Goal: Task Accomplishment & Management: Manage account settings

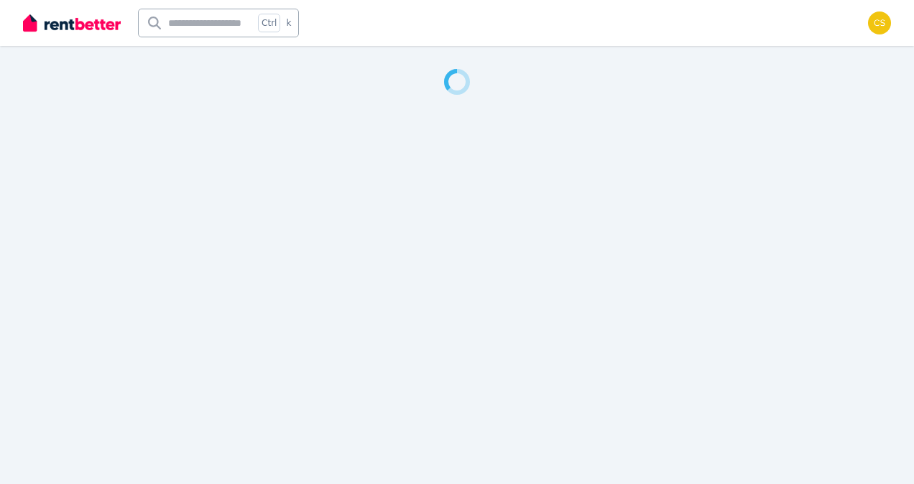
select select "**********"
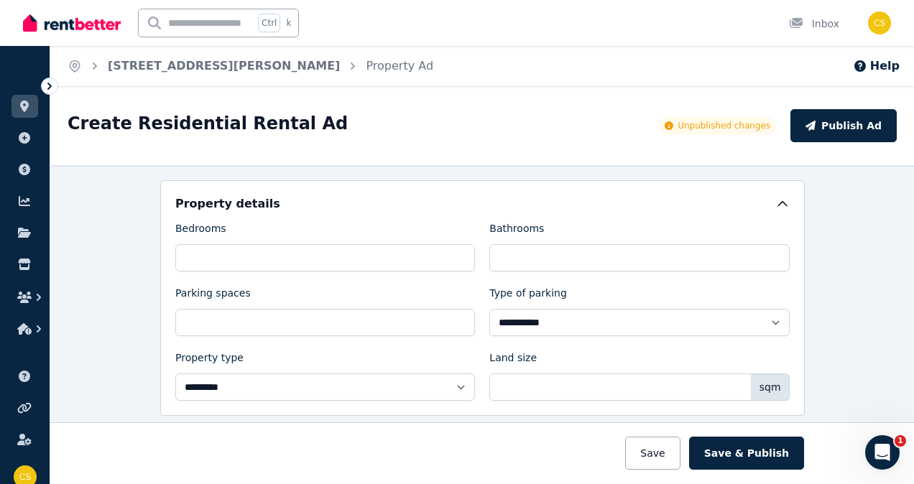
scroll to position [431, 0]
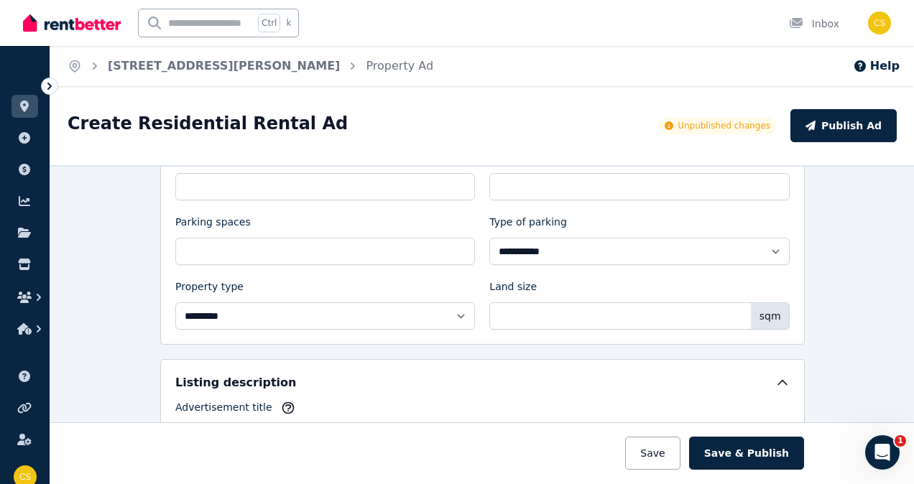
click at [673, 129] on icon at bounding box center [668, 125] width 9 height 9
click at [673, 126] on icon at bounding box center [668, 125] width 9 height 9
click at [716, 126] on span "Unpublished changes" at bounding box center [723, 125] width 93 height 11
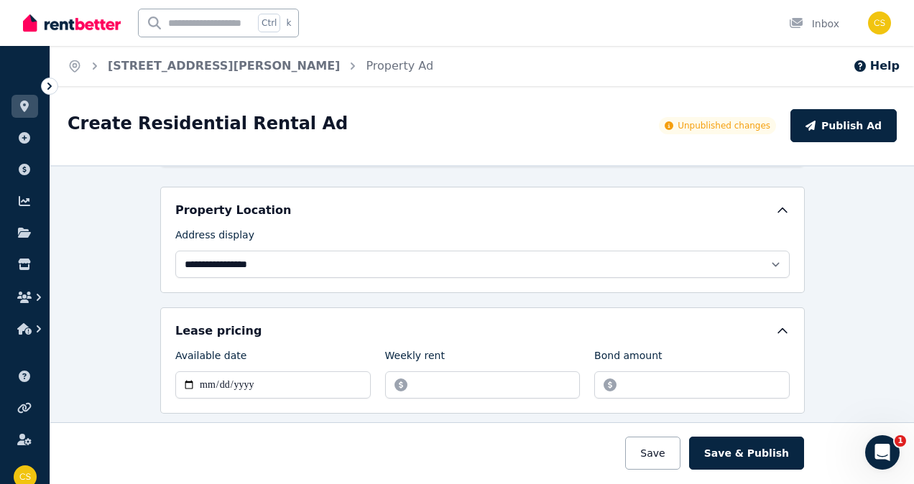
scroll to position [0, 0]
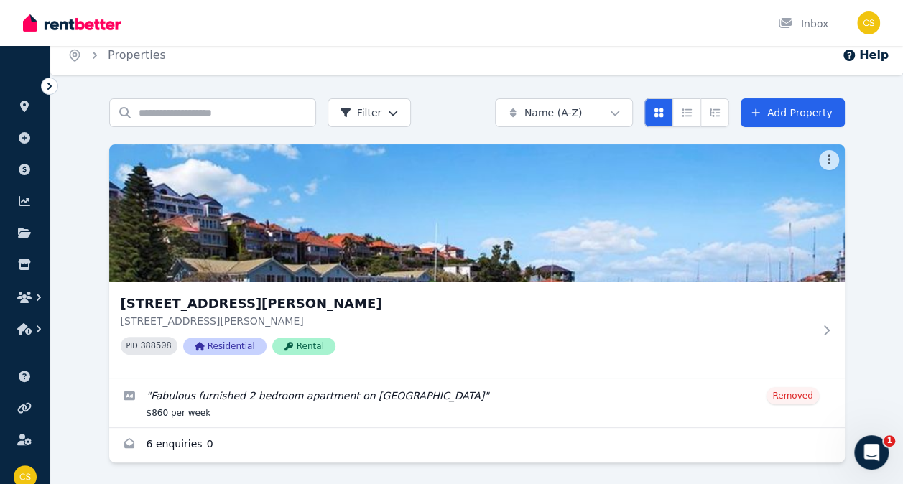
scroll to position [14, 0]
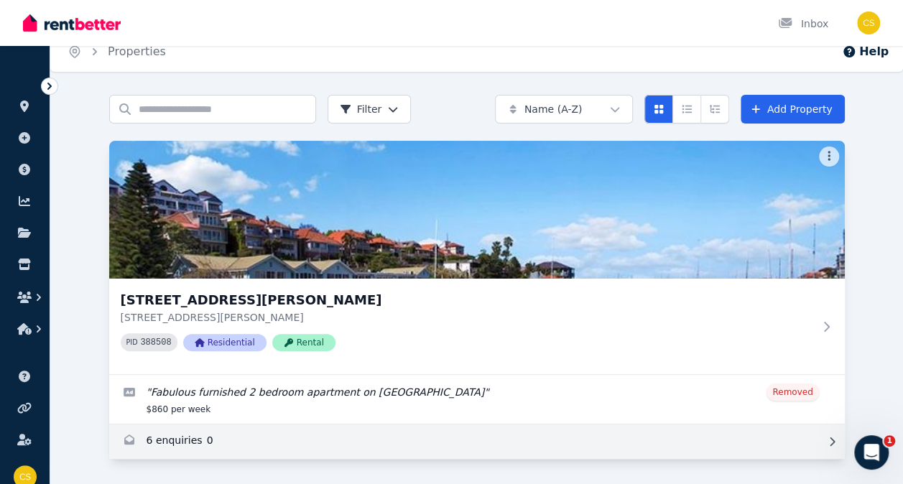
click at [172, 441] on link "Enquiries for 12 Bradly Ave, North Sydney" at bounding box center [477, 442] width 736 height 34
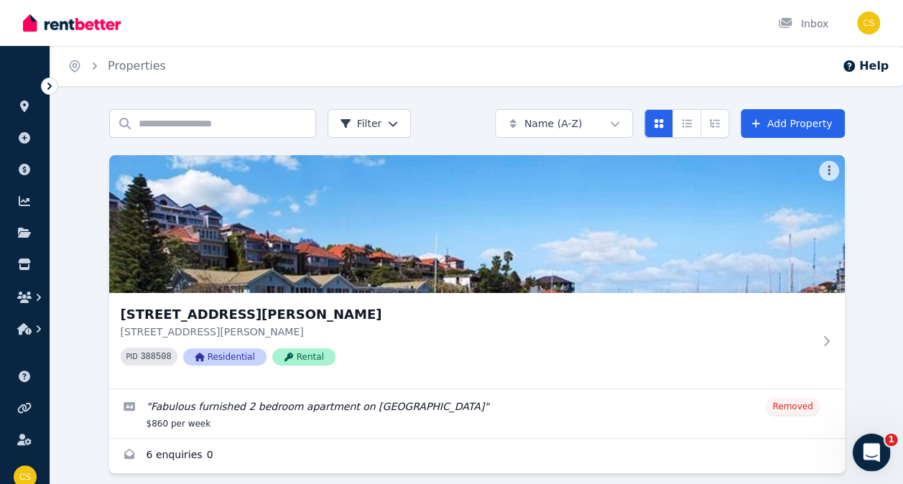
click at [876, 450] on icon "Open Intercom Messenger" at bounding box center [870, 451] width 24 height 24
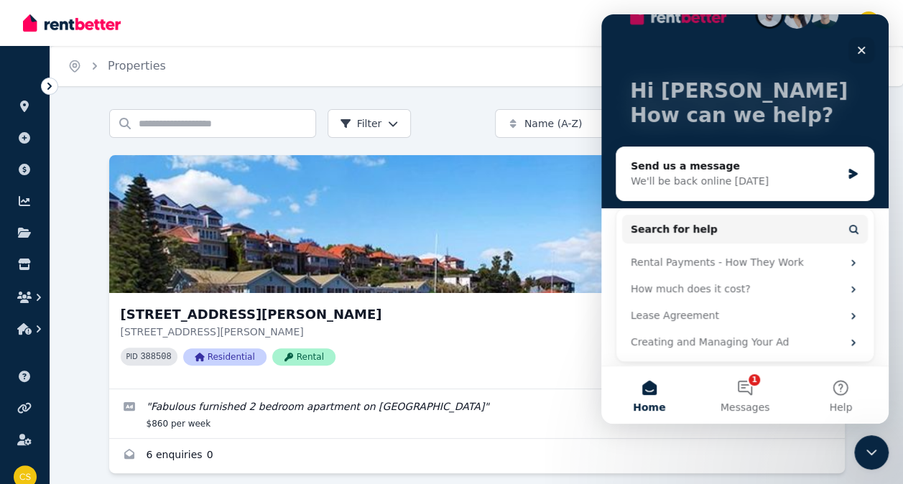
scroll to position [40, 0]
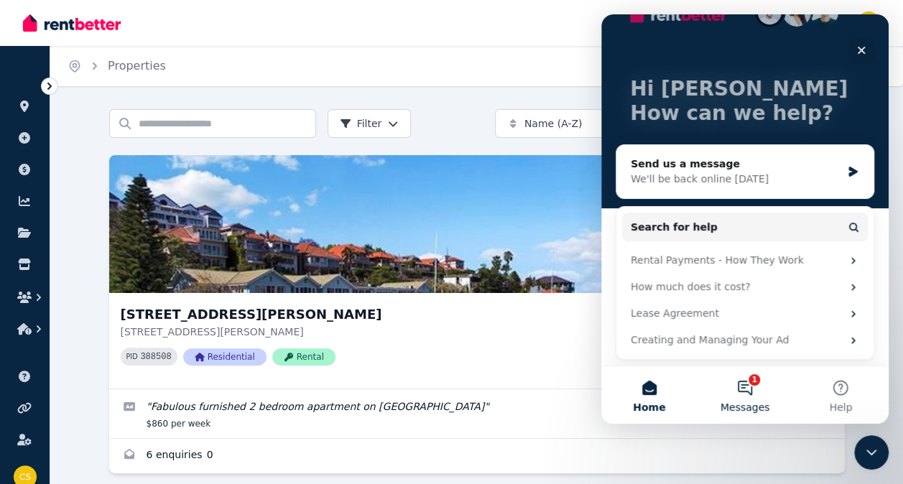
click at [754, 381] on button "1 Messages" at bounding box center [745, 394] width 96 height 57
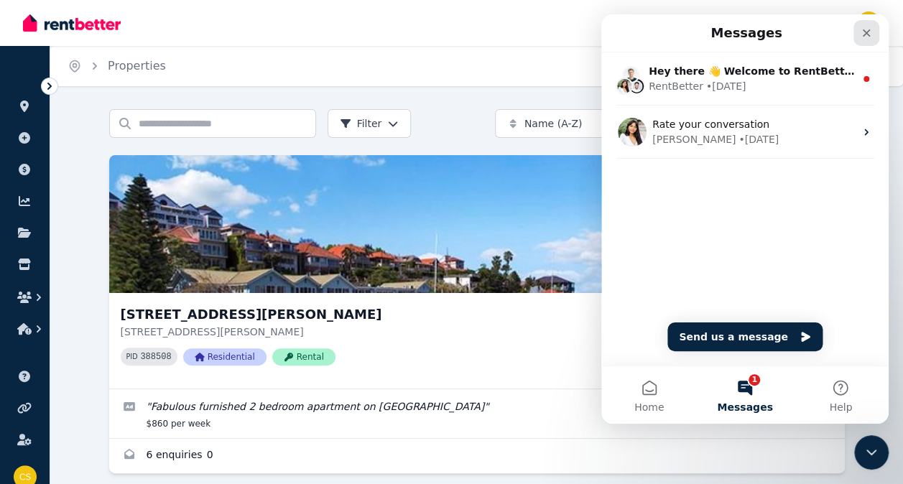
click at [868, 33] on icon "Close" at bounding box center [866, 32] width 11 height 11
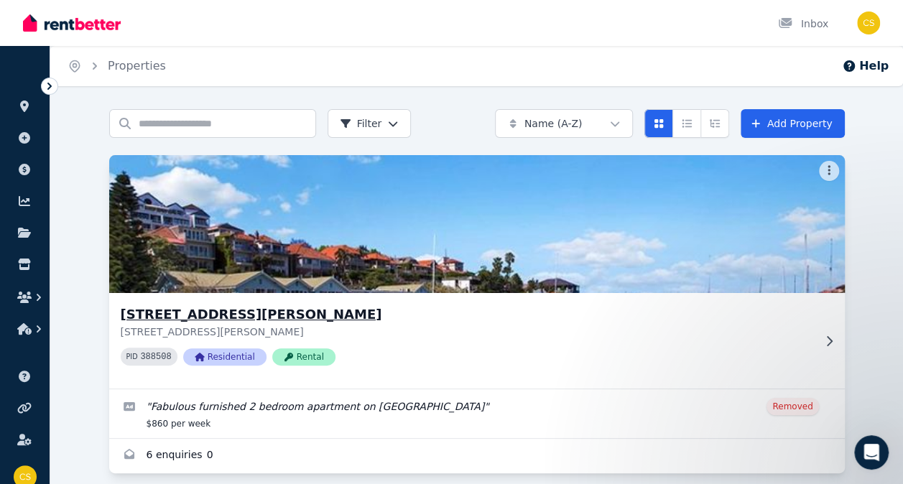
scroll to position [14, 0]
